Goal: Transaction & Acquisition: Purchase product/service

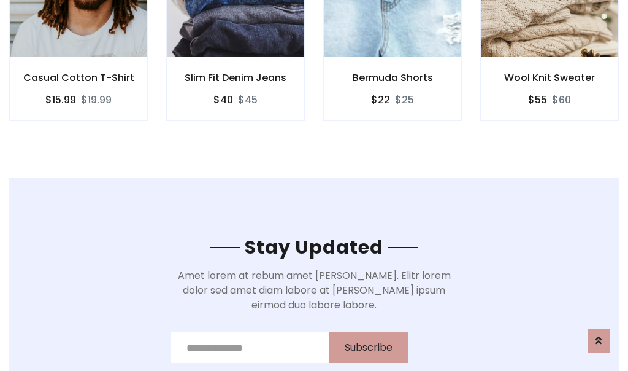
scroll to position [1848, 0]
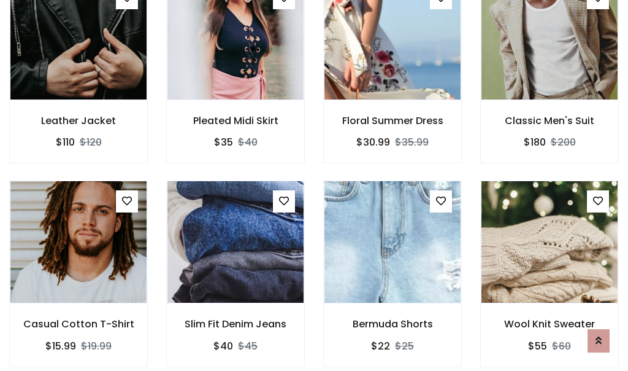
click at [314, 185] on div "Bermuda Shorts $22 $25" at bounding box center [392, 281] width 157 height 203
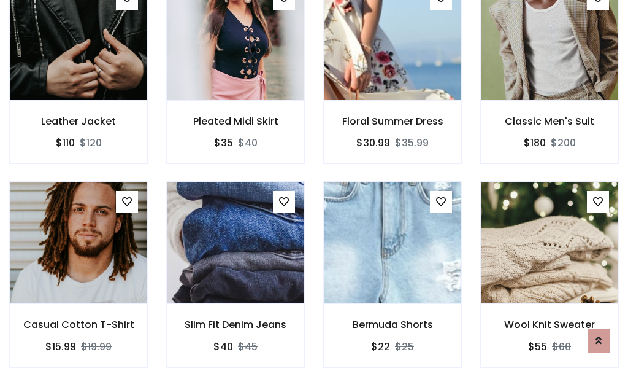
click at [314, 185] on div "Bermuda Shorts $22 $25" at bounding box center [392, 282] width 157 height 203
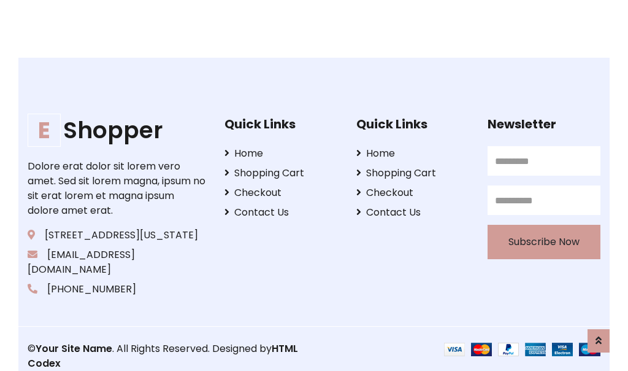
scroll to position [2336, 0]
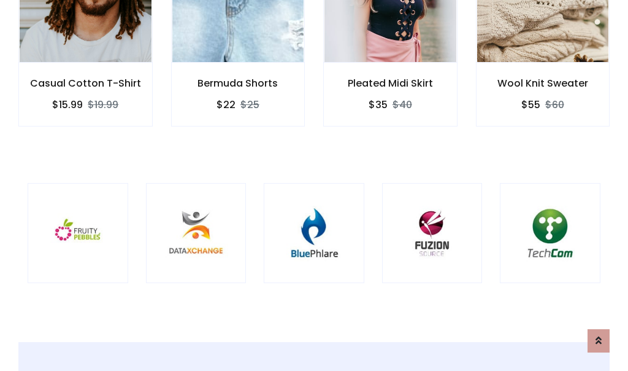
click at [314, 185] on div at bounding box center [314, 233] width 101 height 101
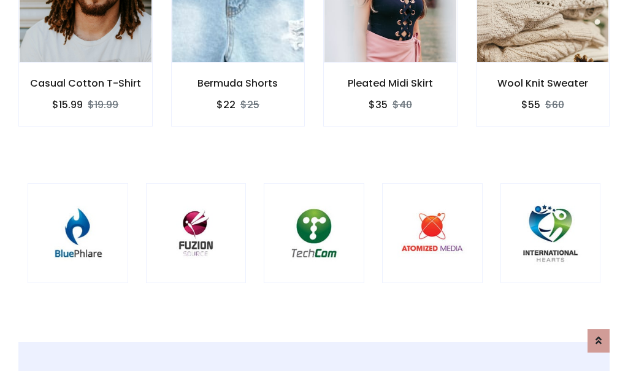
click at [314, 185] on div at bounding box center [314, 233] width 101 height 101
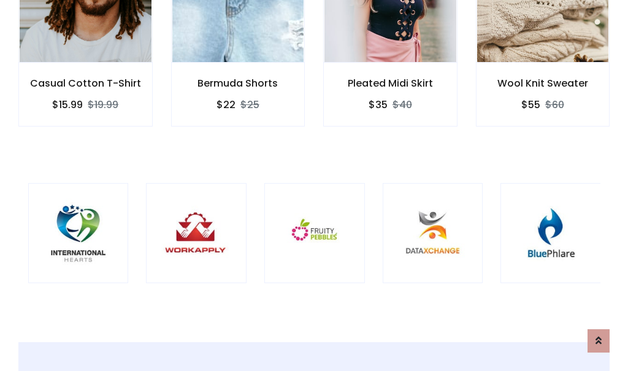
scroll to position [0, 0]
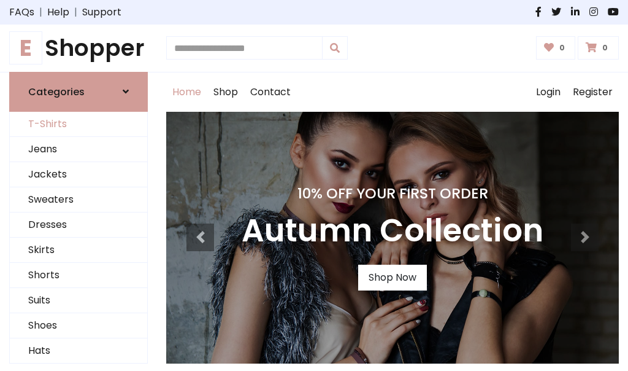
click at [79, 124] on link "T-Shirts" at bounding box center [78, 124] width 137 height 25
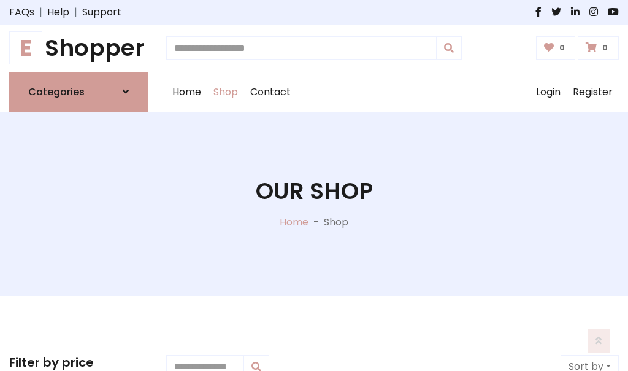
scroll to position [492, 0]
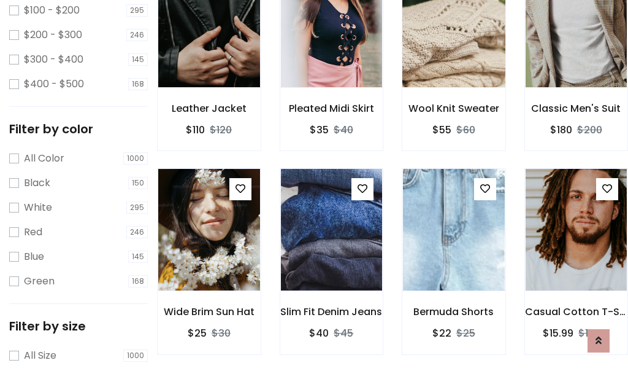
scroll to position [62, 0]
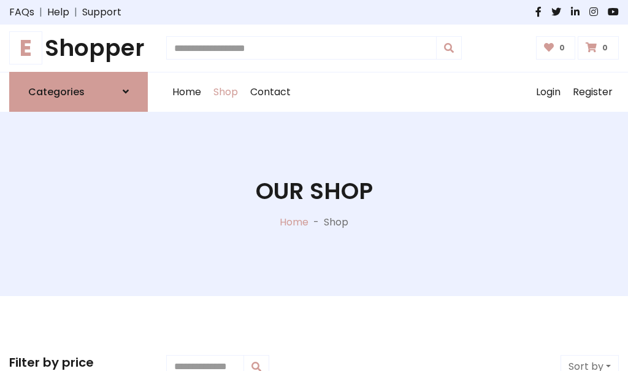
click at [79, 48] on h1 "E Shopper" at bounding box center [78, 48] width 139 height 28
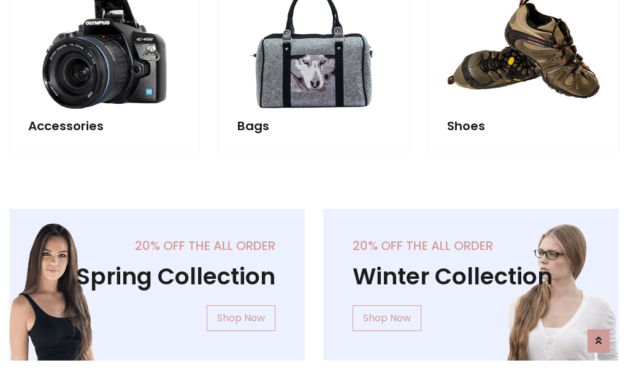
scroll to position [1192, 0]
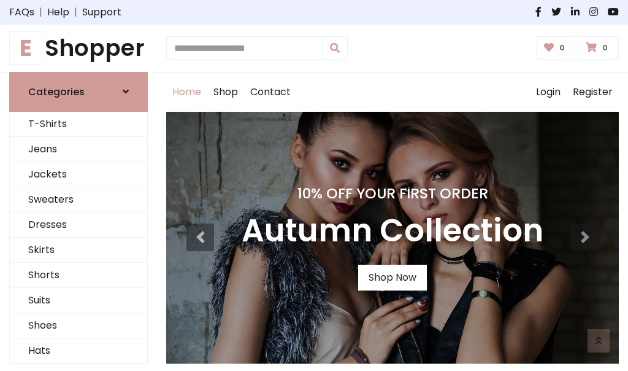
scroll to position [403, 0]
